Goal: Information Seeking & Learning: Learn about a topic

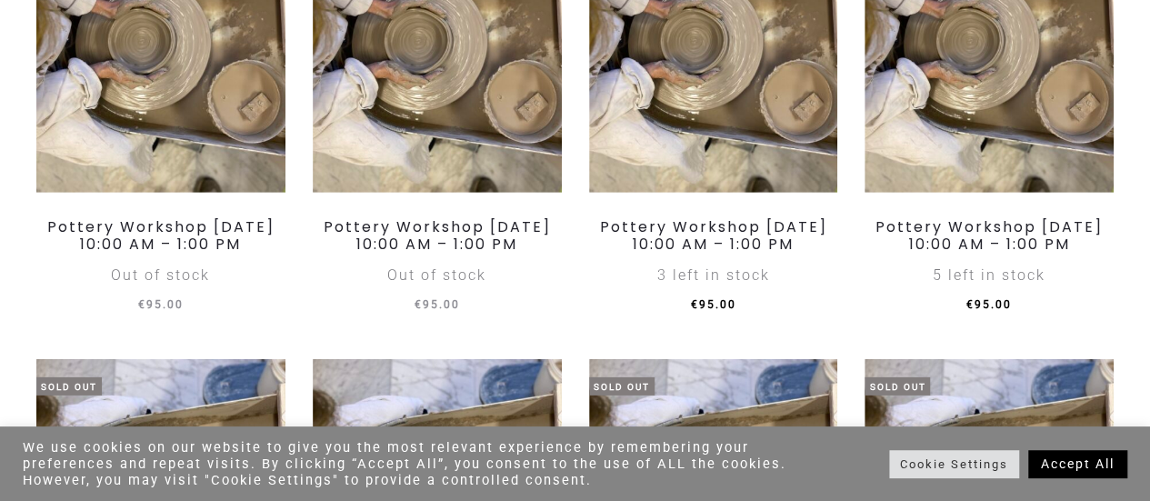
scroll to position [2620, 0]
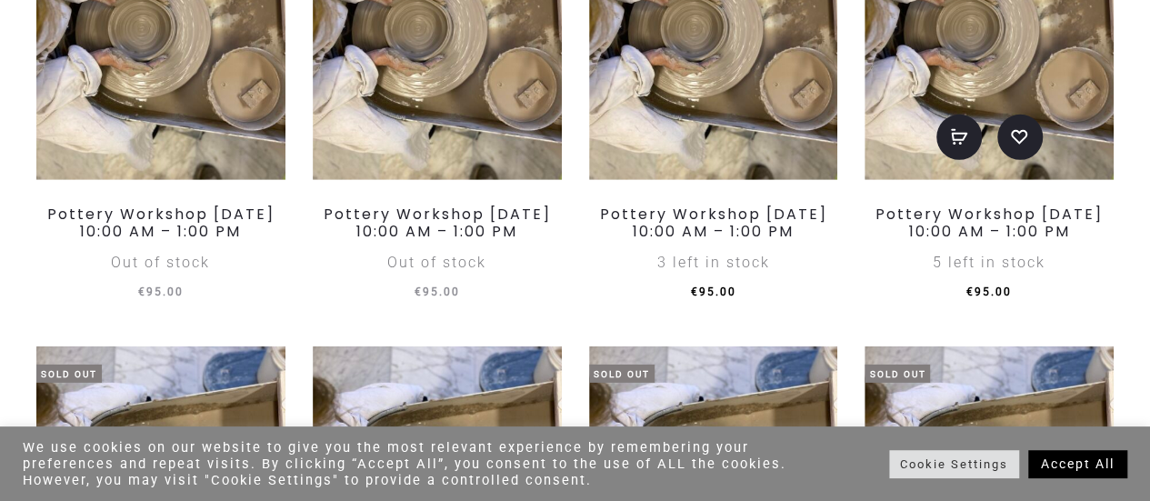
click at [1043, 139] on img at bounding box center [988, 32] width 249 height 296
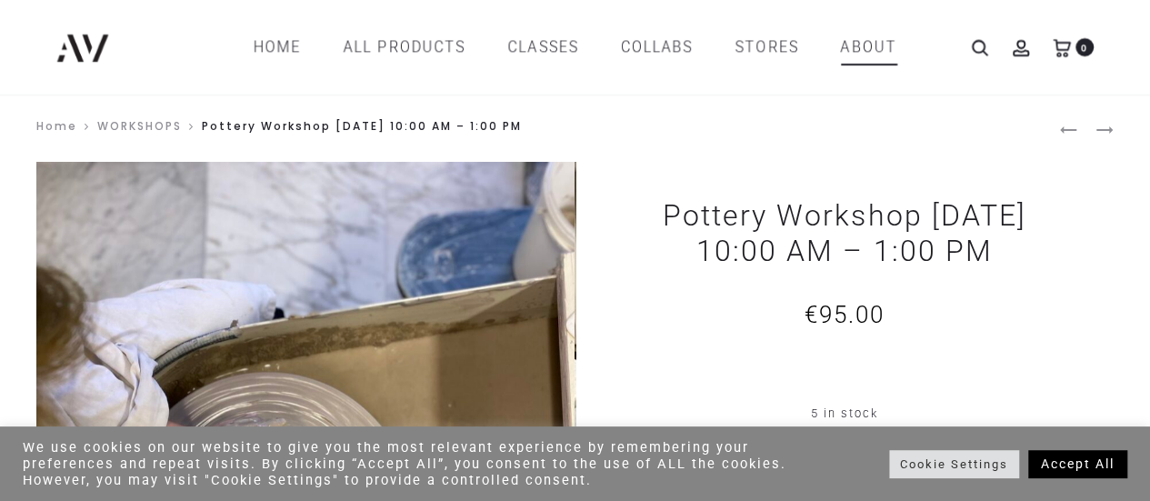
click at [847, 46] on link "ABOUT" at bounding box center [869, 47] width 56 height 31
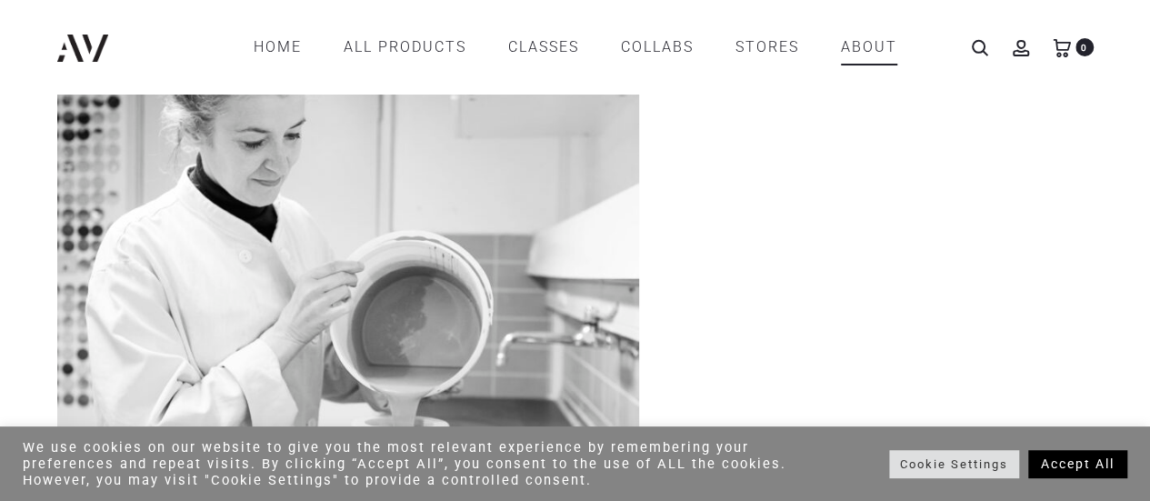
scroll to position [298, 0]
